Goal: Transaction & Acquisition: Purchase product/service

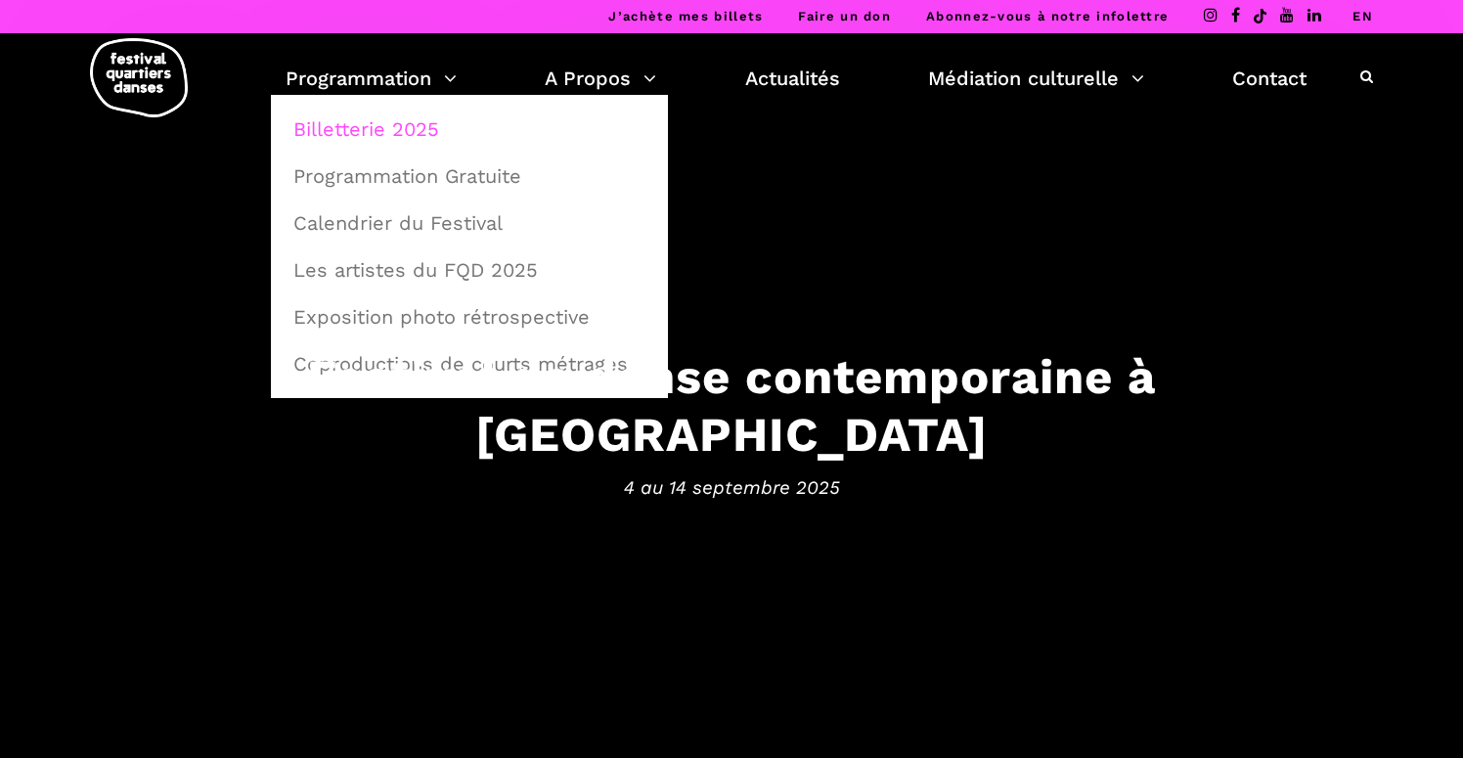
click at [385, 124] on link "Billetterie 2025" at bounding box center [470, 129] width 376 height 45
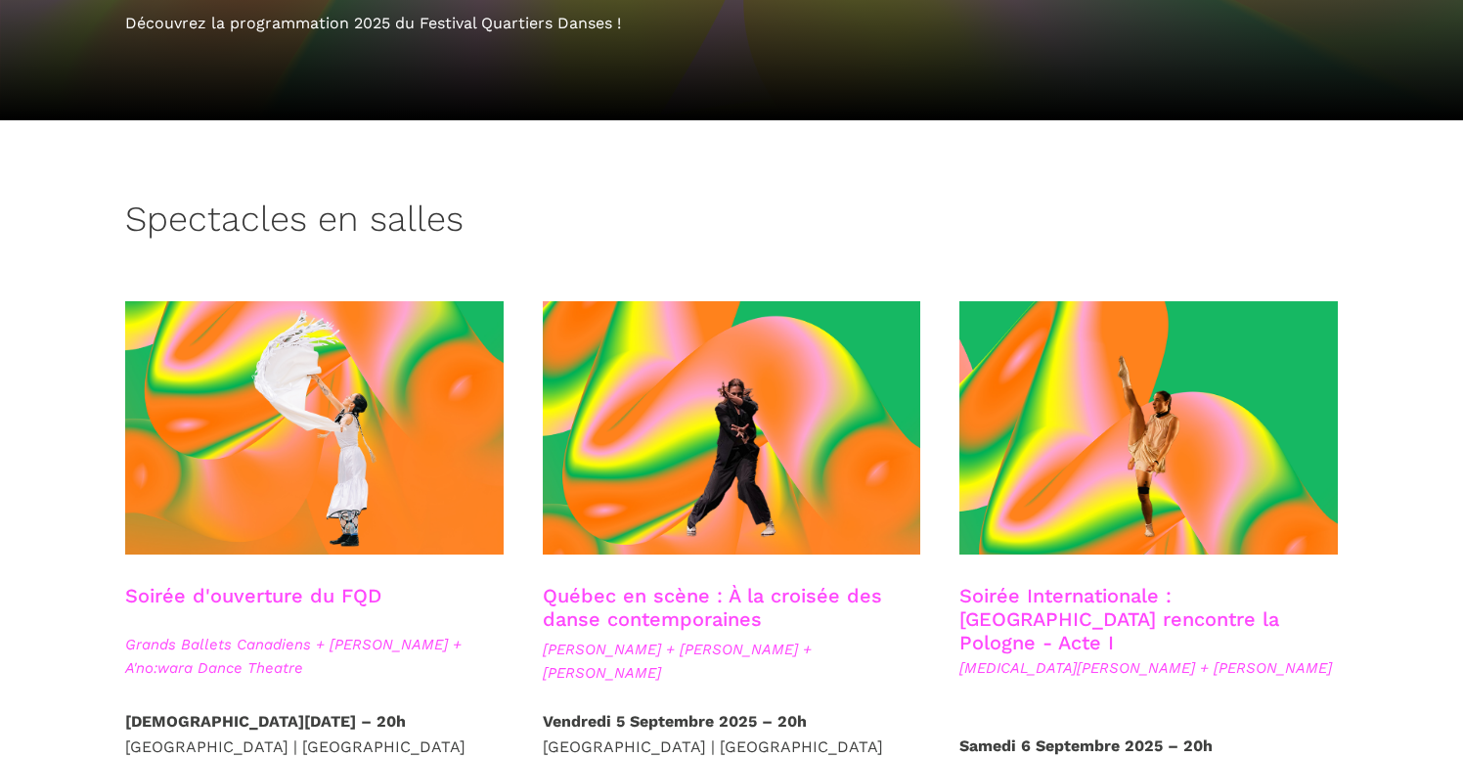
scroll to position [350, 0]
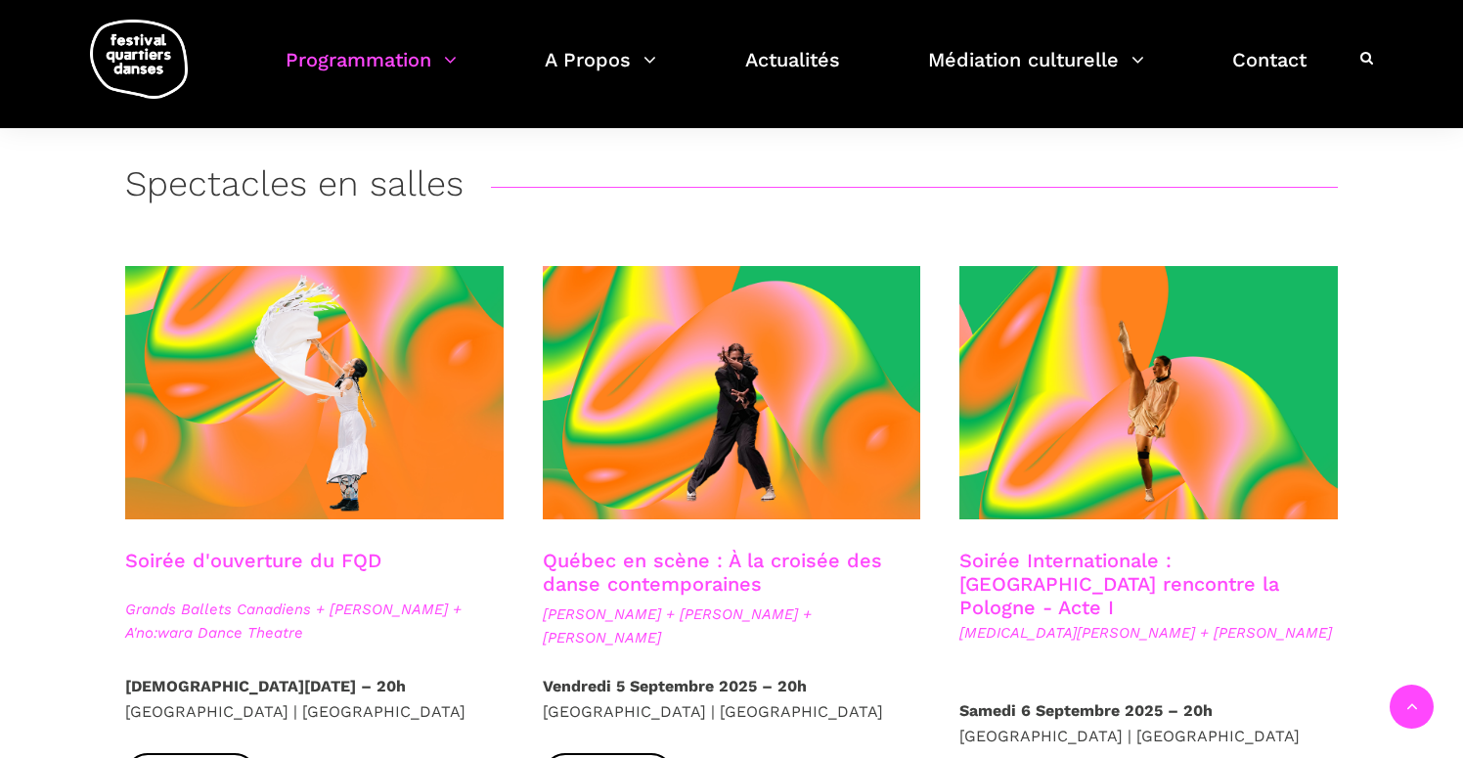
click at [723, 577] on link "Québec en scène : À la croisée des danse contemporaines" at bounding box center [712, 572] width 339 height 47
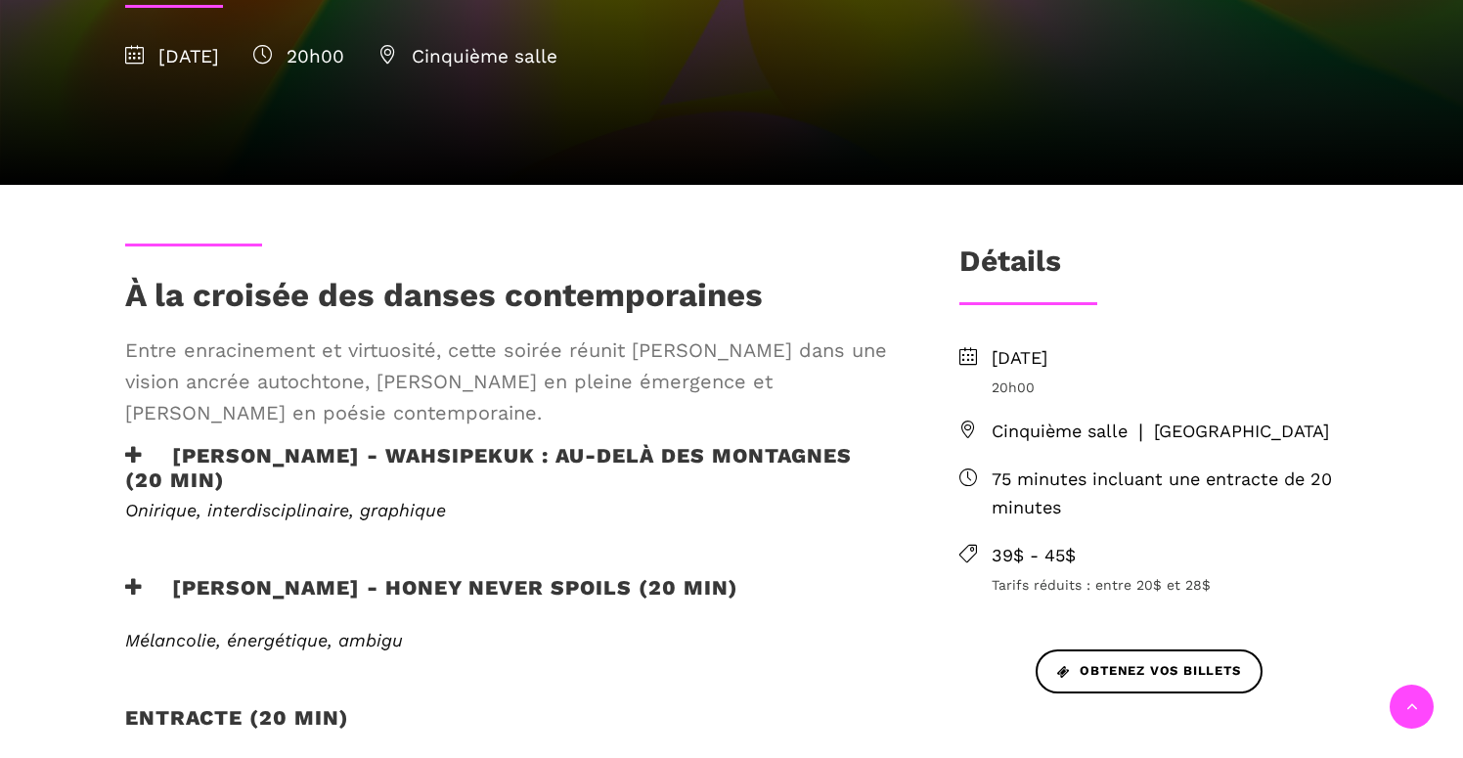
scroll to position [431, 0]
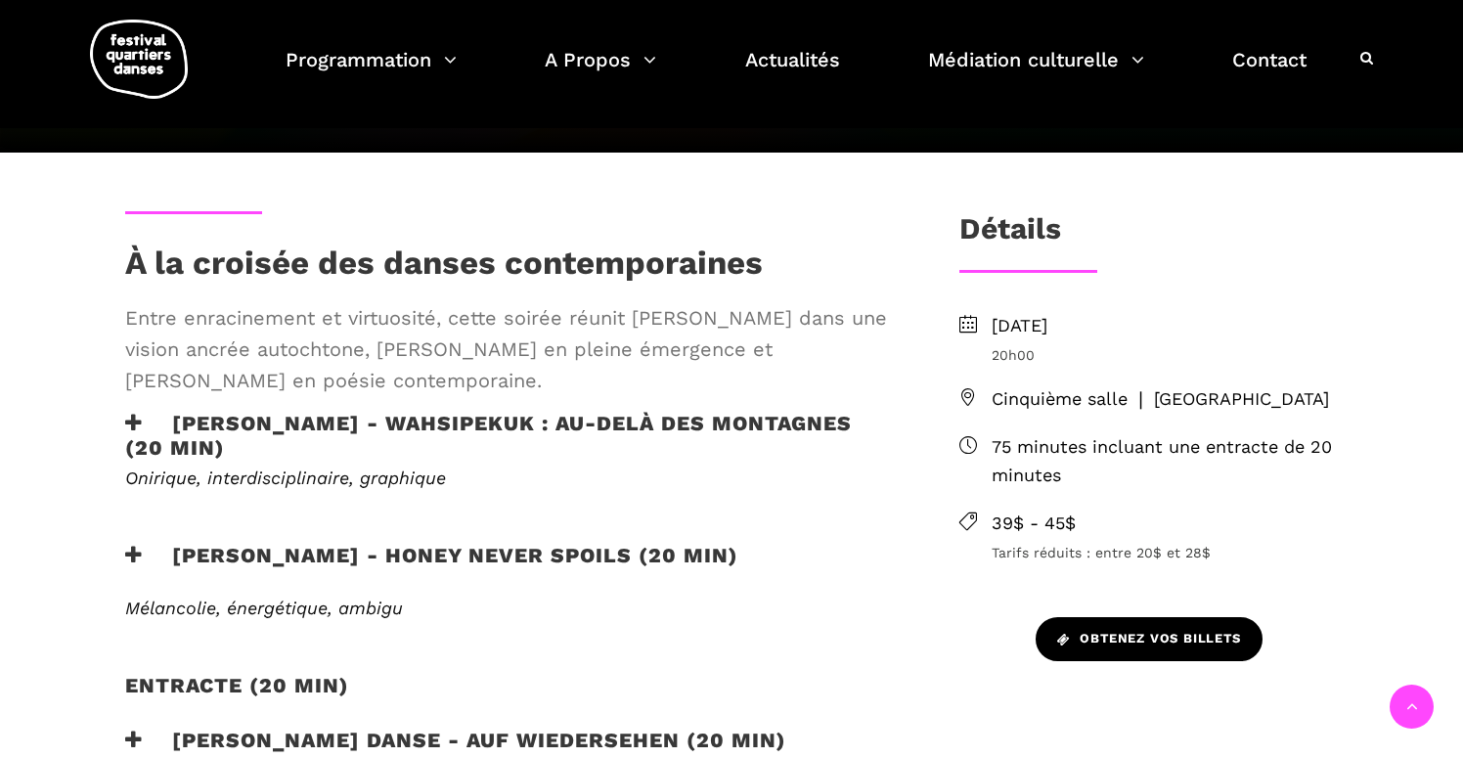
click at [1100, 618] on link "Obtenez vos billets" at bounding box center [1149, 639] width 227 height 44
